Goal: Navigation & Orientation: Find specific page/section

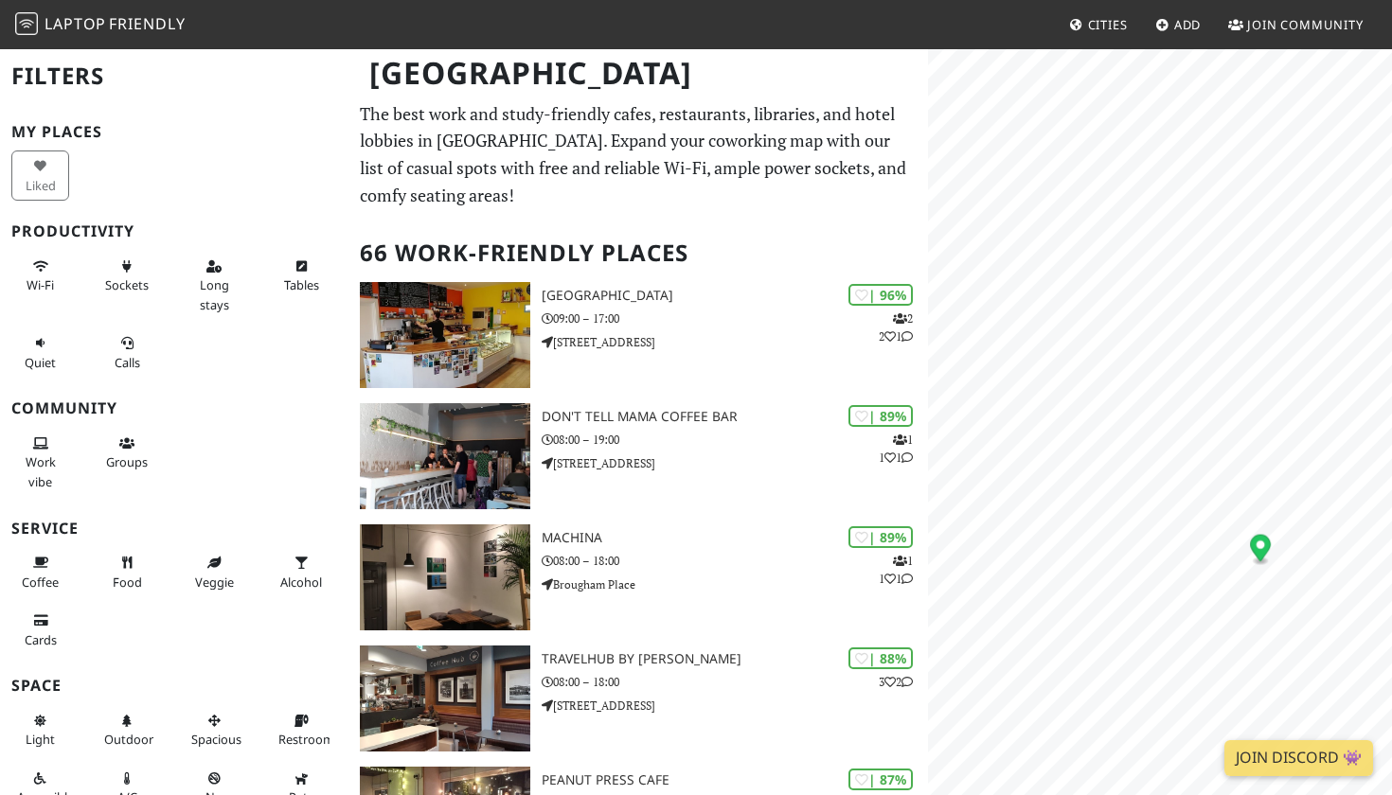
scroll to position [315, 0]
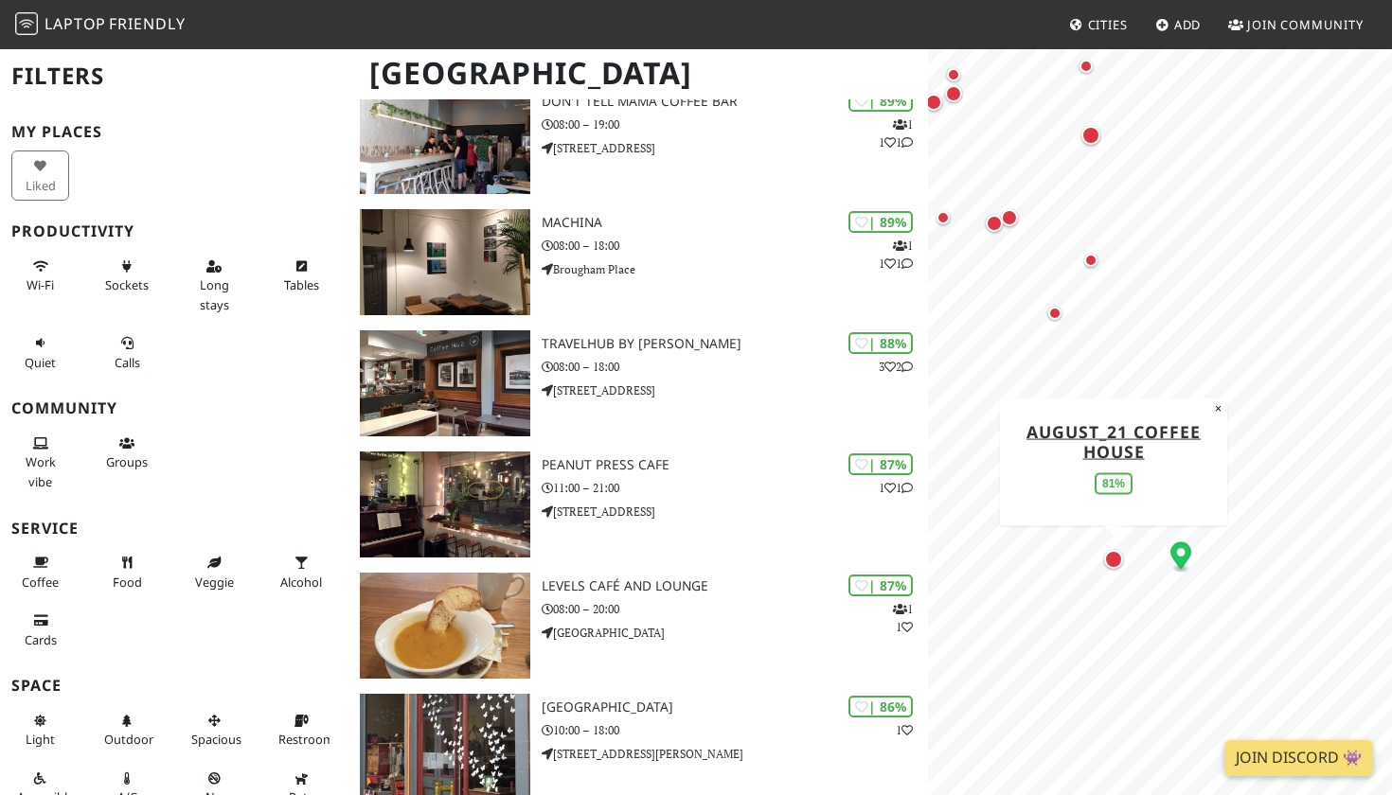
click at [1111, 558] on div "Map marker" at bounding box center [1113, 559] width 19 height 19
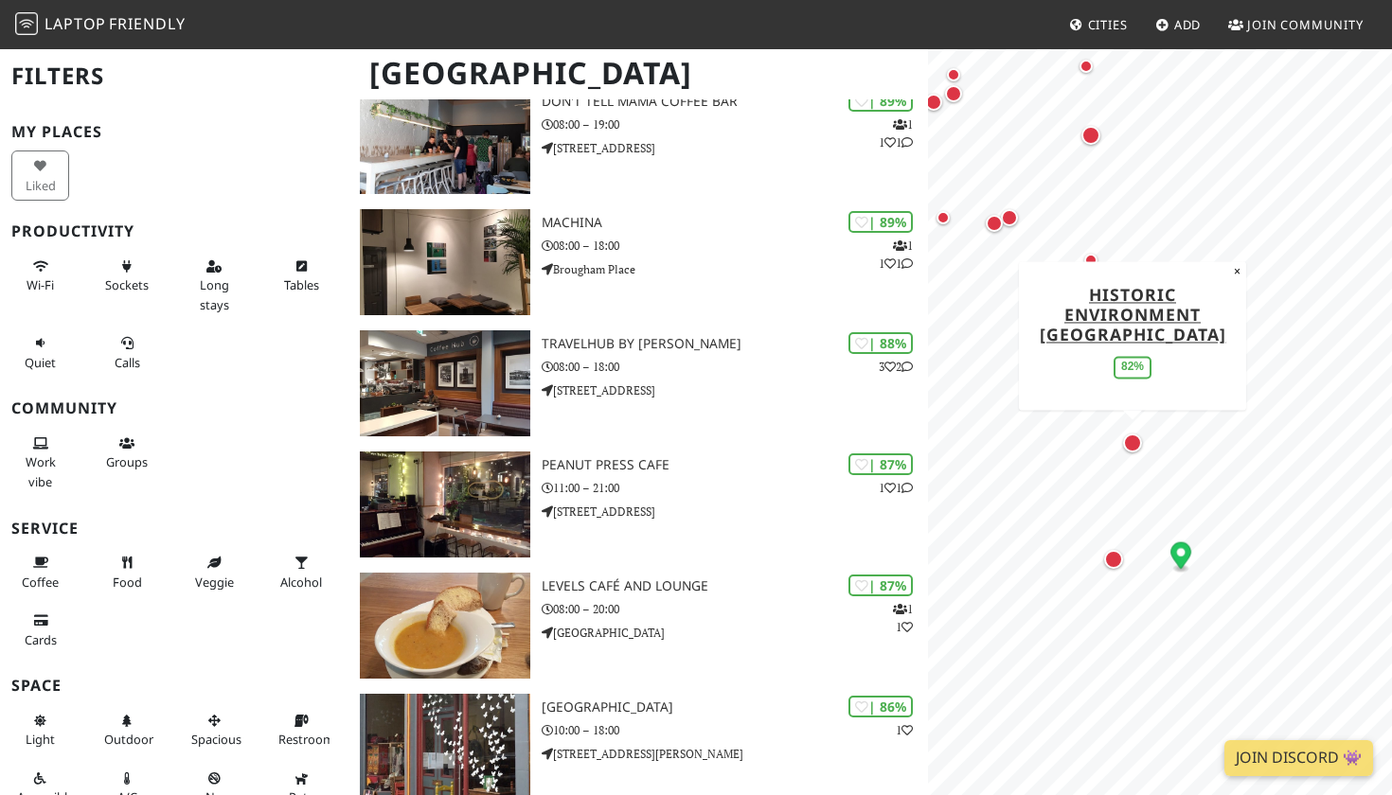
click at [1129, 447] on div "Map marker" at bounding box center [1132, 443] width 19 height 19
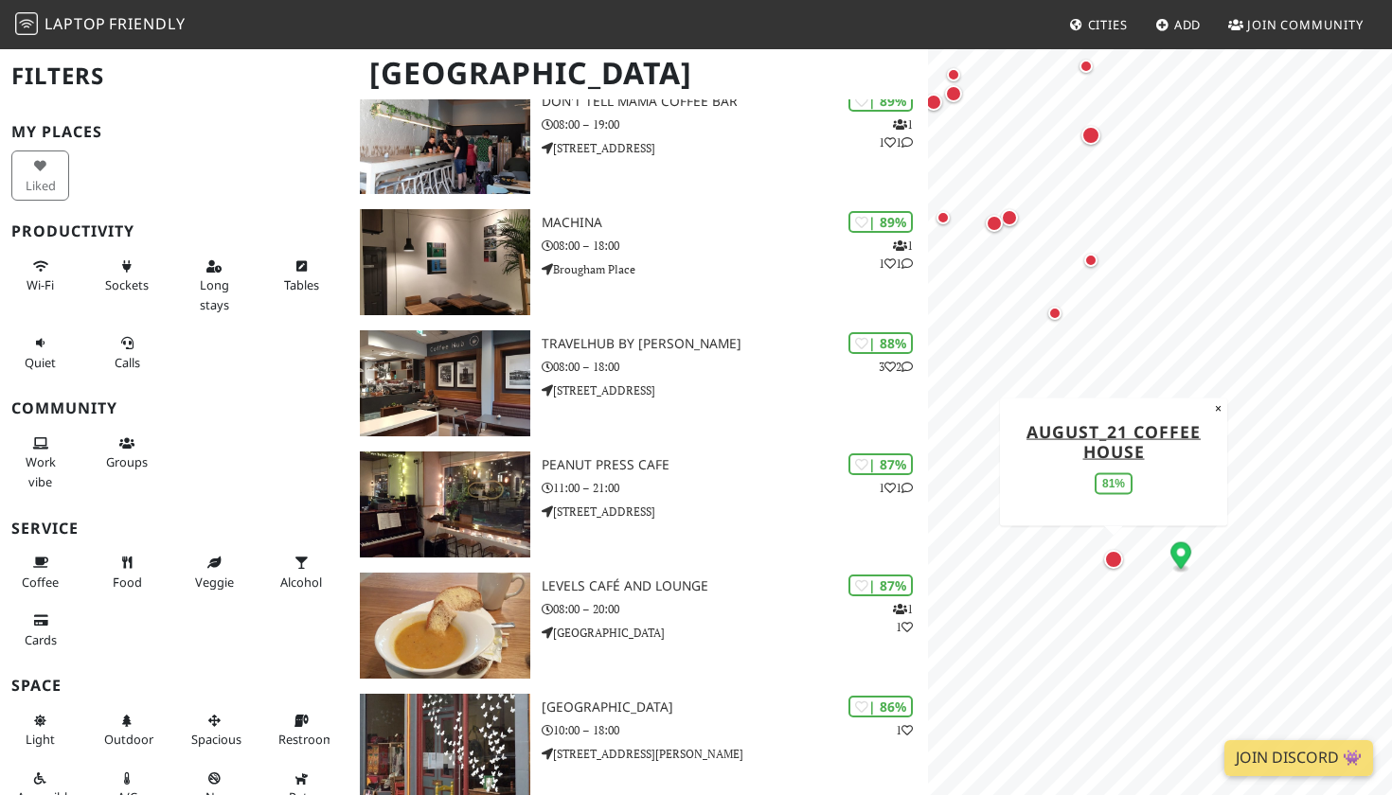
click at [1115, 561] on div "Map marker" at bounding box center [1113, 559] width 19 height 19
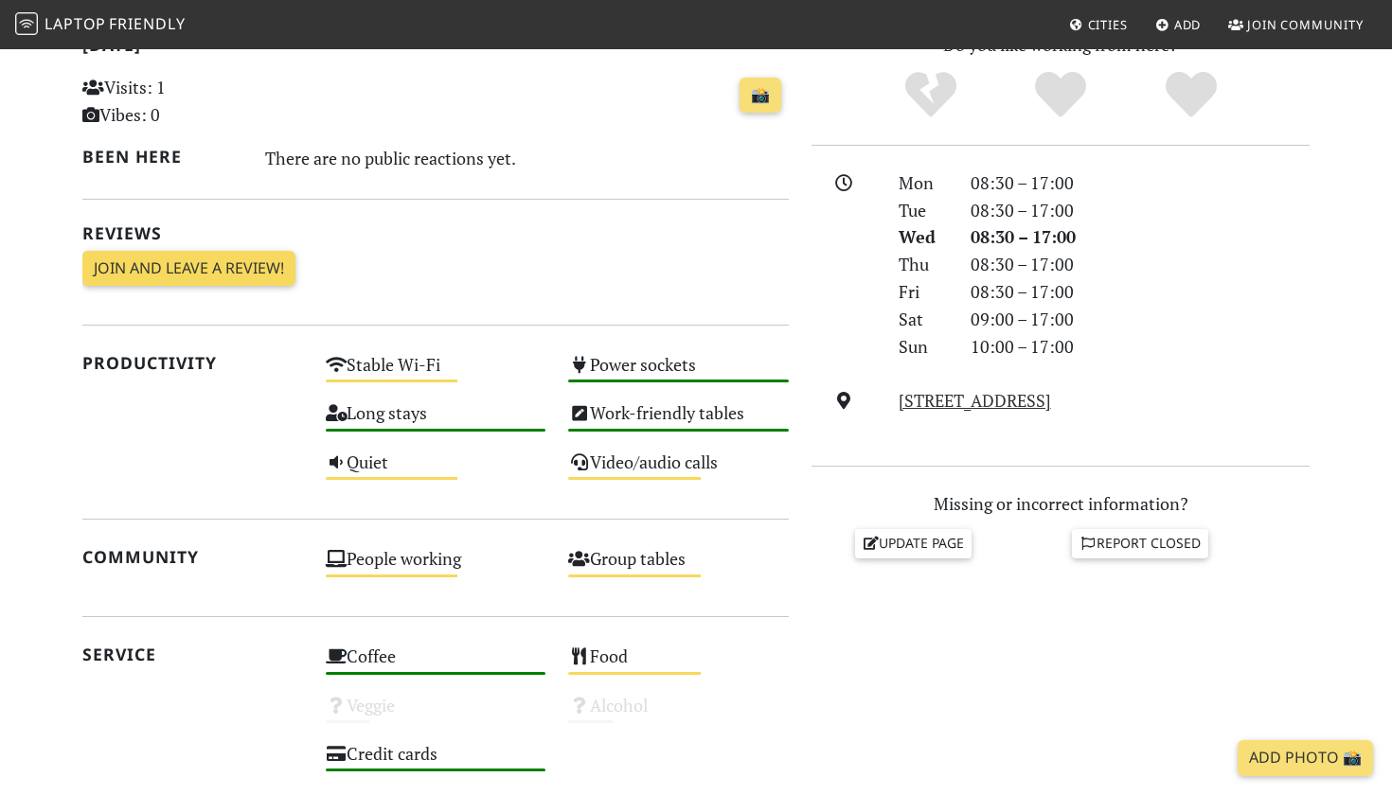
scroll to position [425, 0]
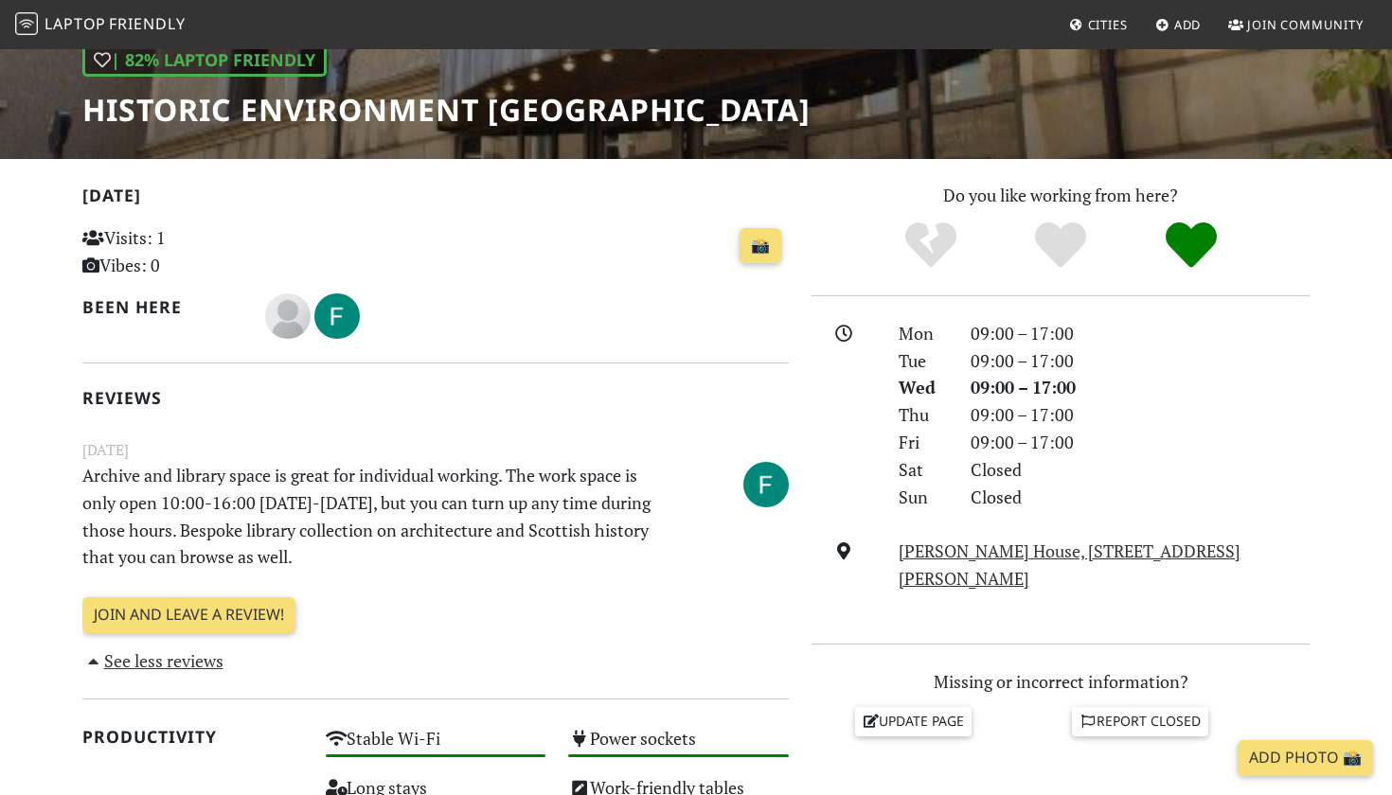
scroll to position [388, 0]
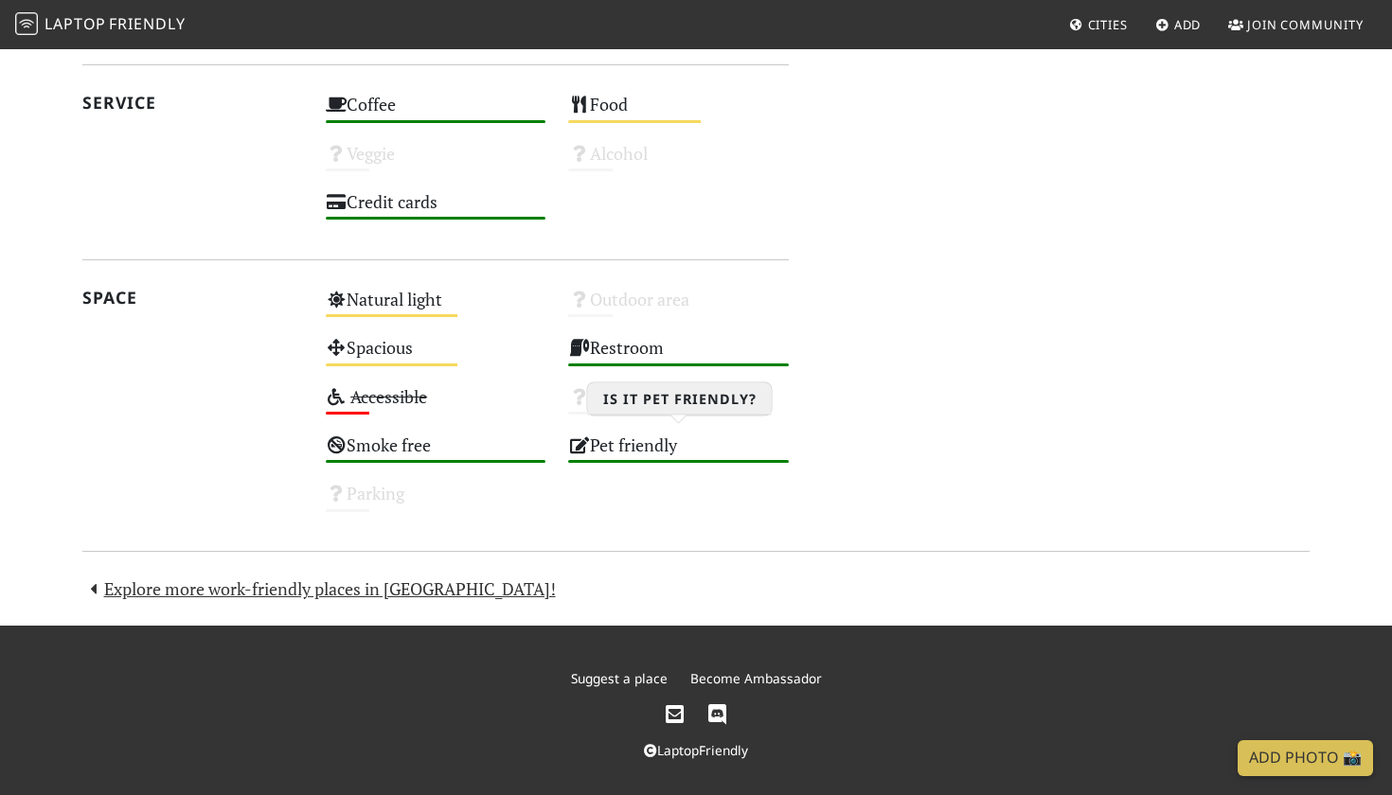
scroll to position [984, 0]
